Goal: Find specific page/section: Find specific page/section

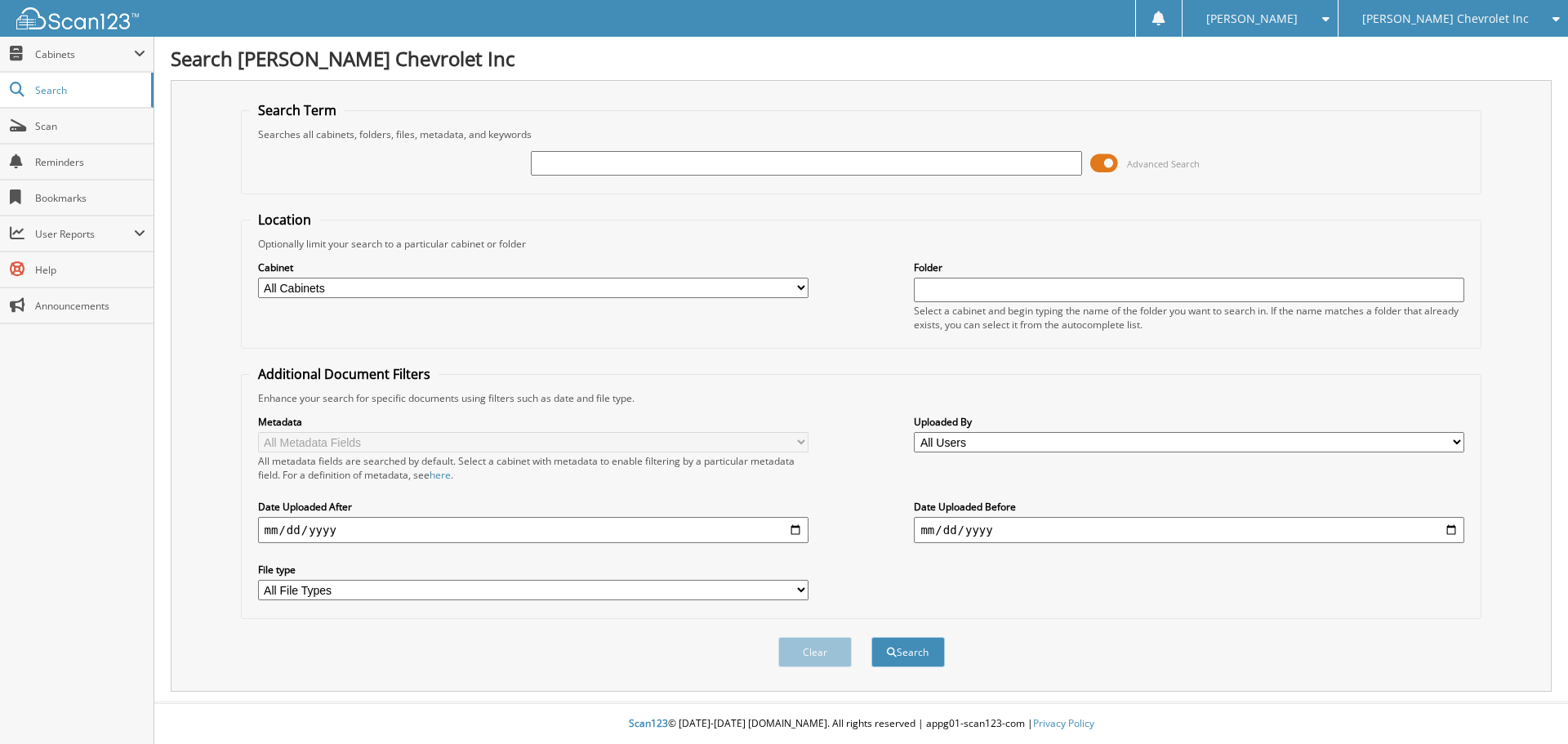
click at [539, 170] on input "text" at bounding box center [806, 163] width 550 height 24
type input "U326972A"
click at [872, 637] on button "Search" at bounding box center [908, 652] width 74 height 30
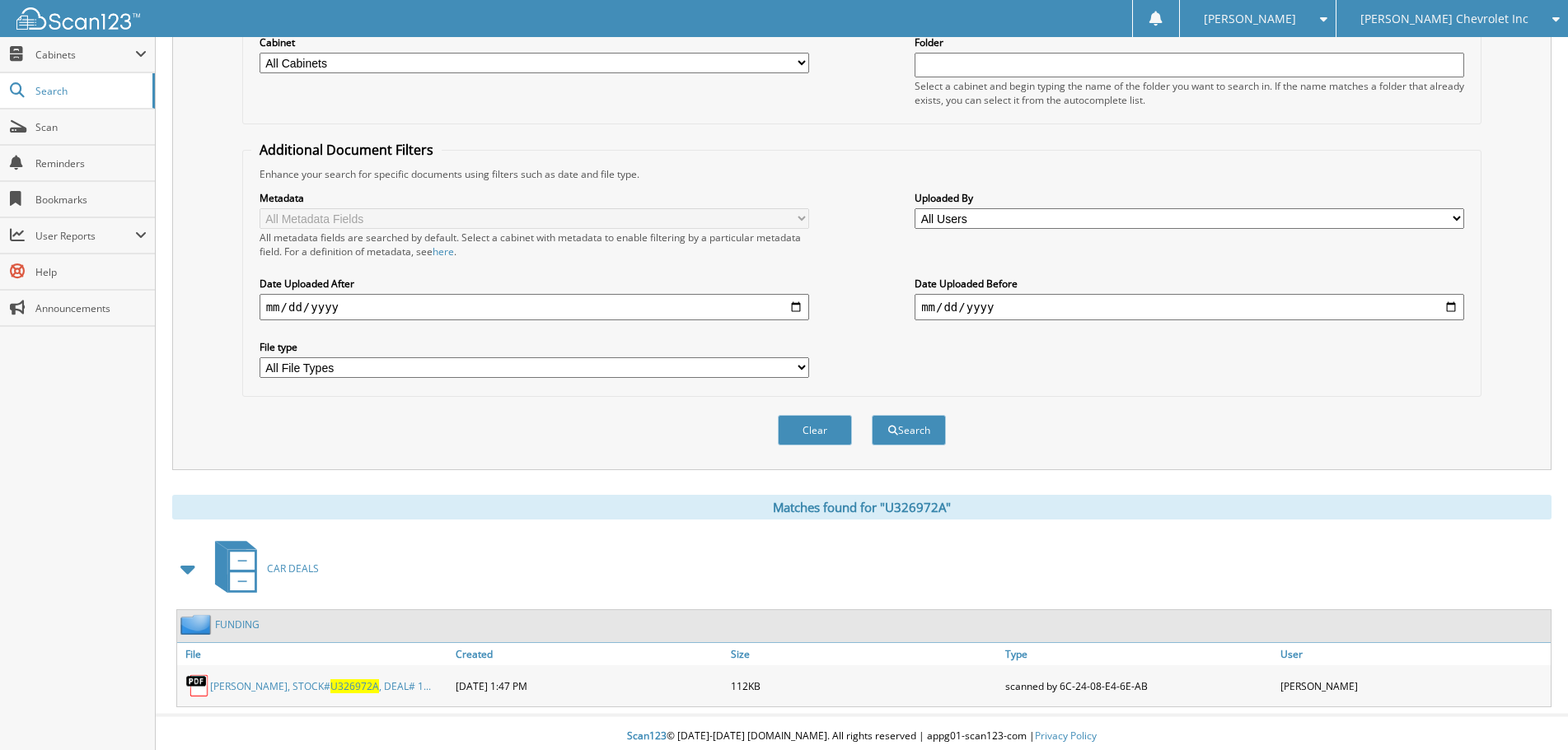
scroll to position [235, 0]
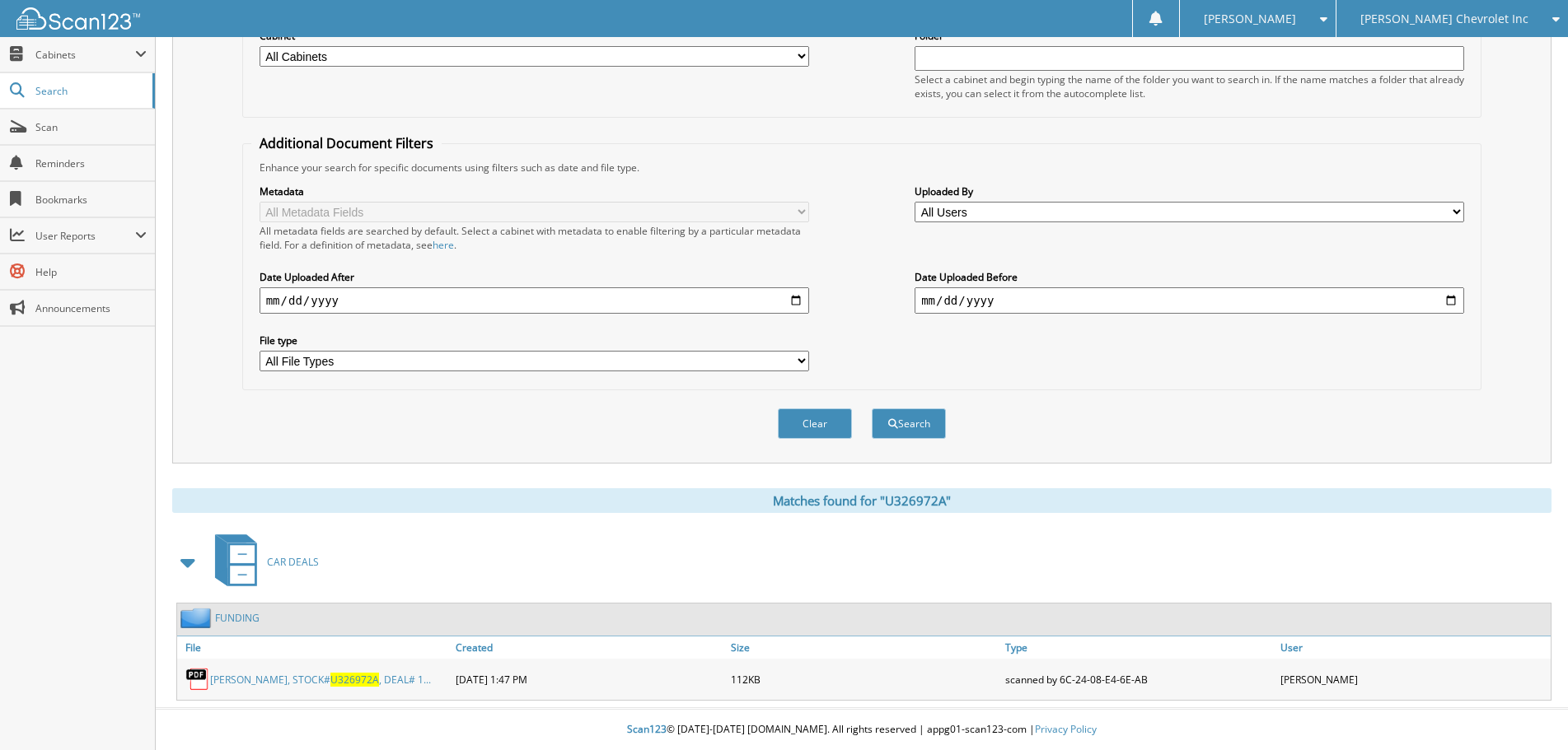
click at [259, 675] on link "[PERSON_NAME], STOCK# U326972A , DEAL# 1..." at bounding box center [321, 679] width 221 height 14
click at [348, 684] on span "U326972A" at bounding box center [354, 679] width 48 height 14
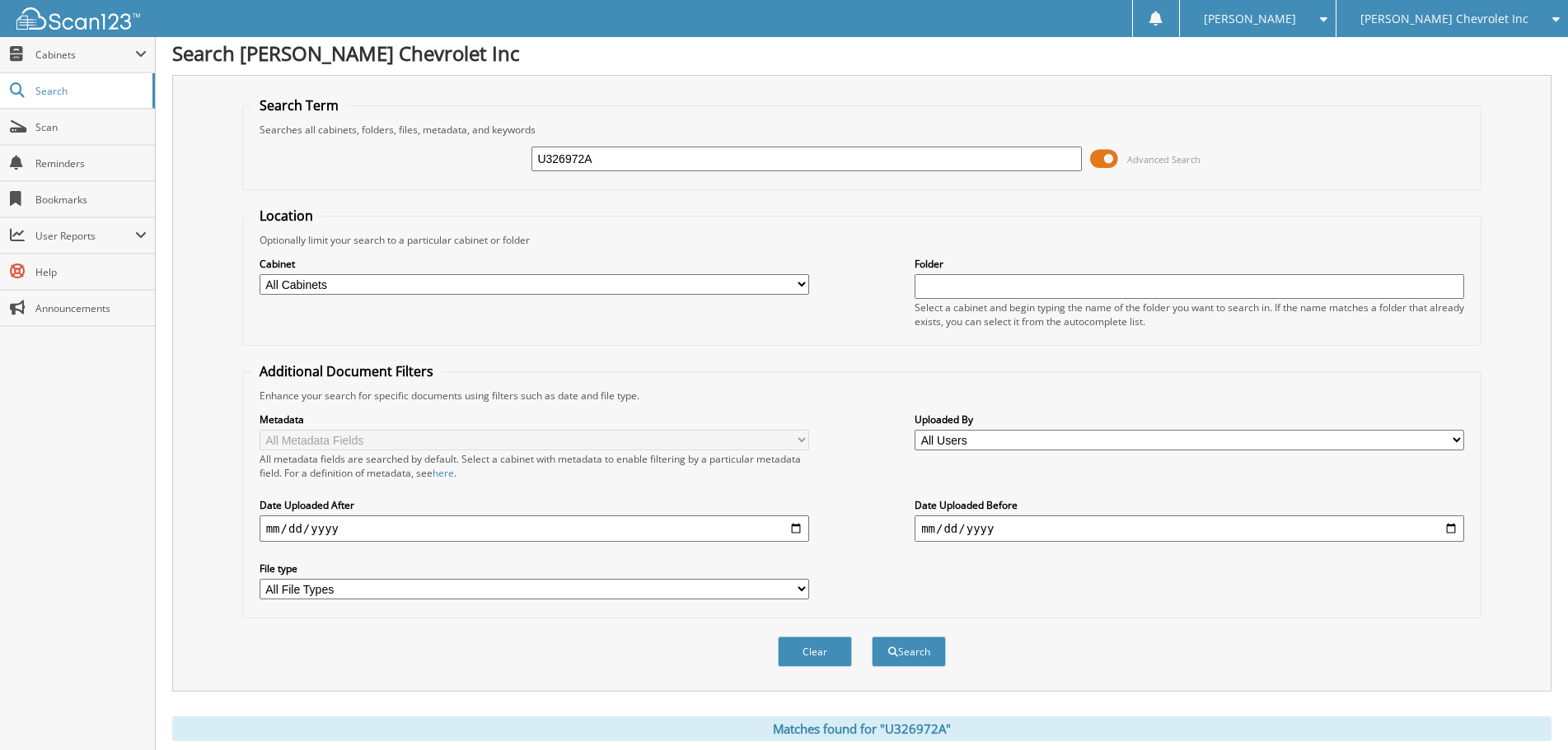
scroll to position [0, 0]
